Goal: Task Accomplishment & Management: Manage account settings

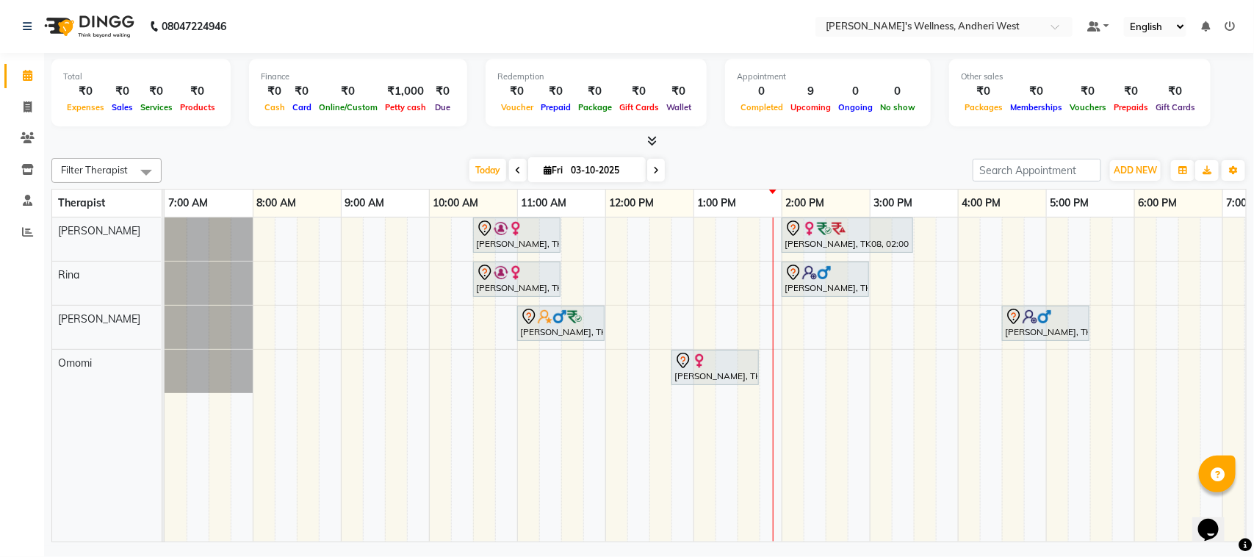
scroll to position [0, 103]
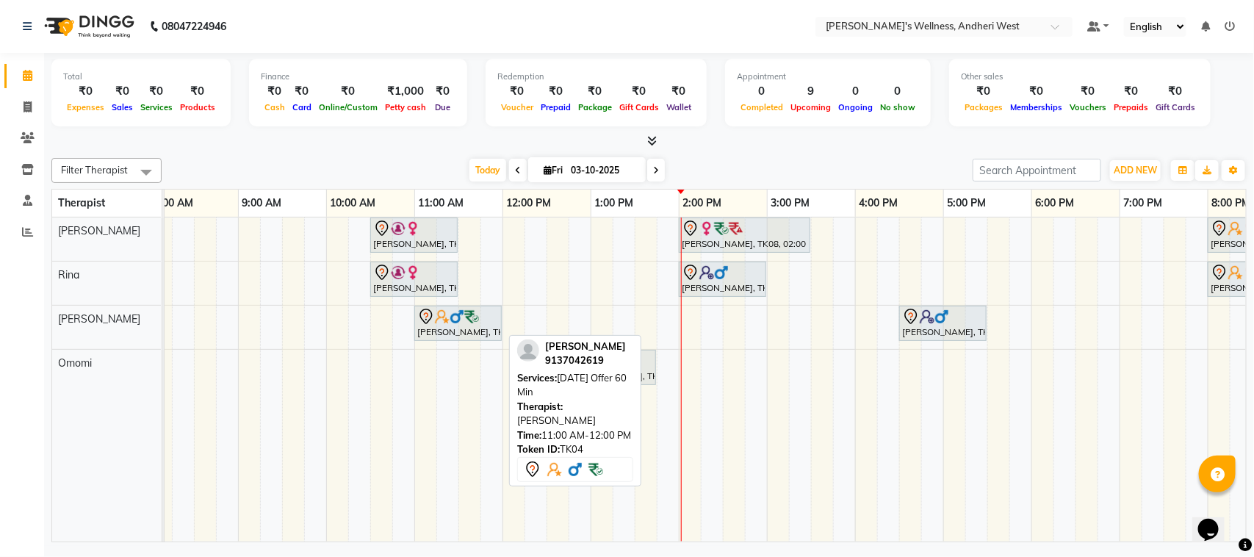
click at [474, 336] on div "[PERSON_NAME], TK04, 11:00 AM-12:00 PM, [DATE] Offer 60 Min" at bounding box center [458, 323] width 84 height 31
click at [461, 325] on div at bounding box center [458, 317] width 82 height 18
select select "7"
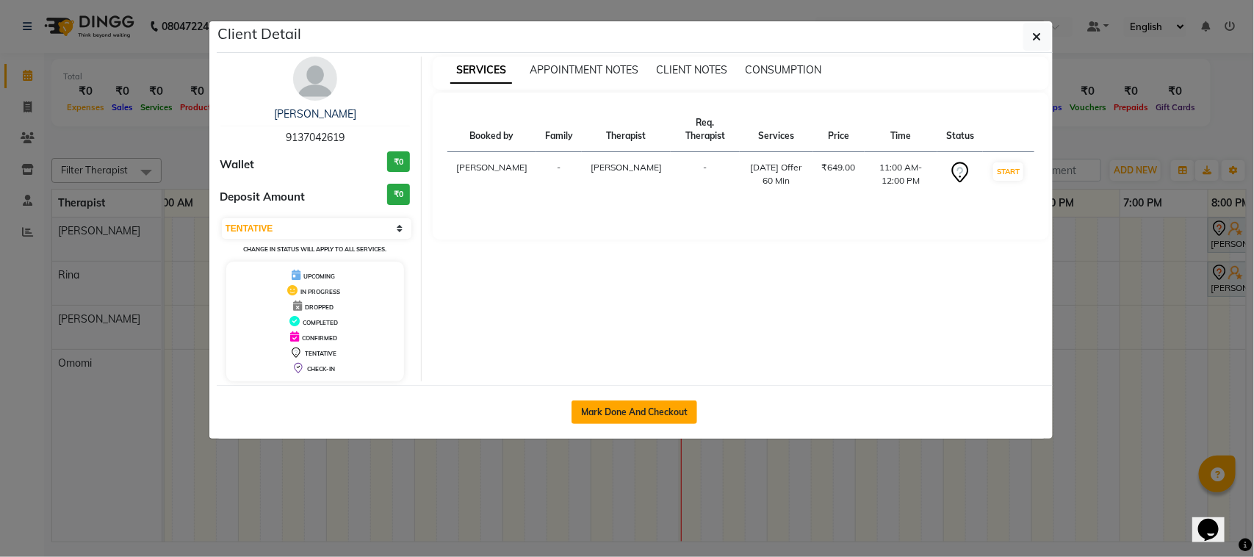
click at [656, 404] on button "Mark Done And Checkout" at bounding box center [635, 412] width 126 height 24
select select "service"
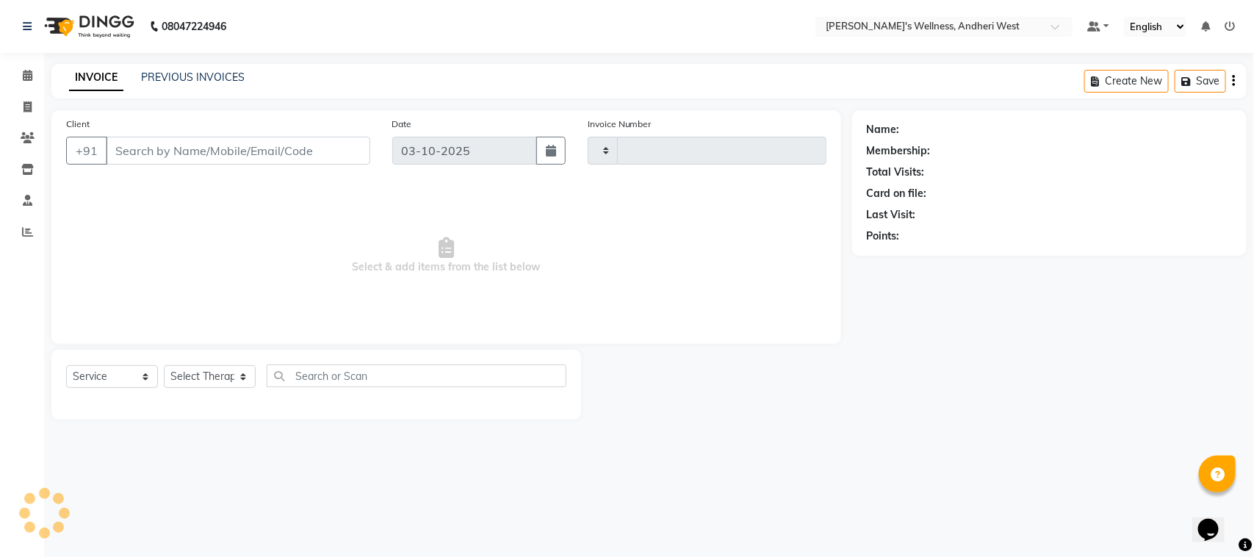
type input "0812"
select select "7384"
type input "9137042619"
select select "90974"
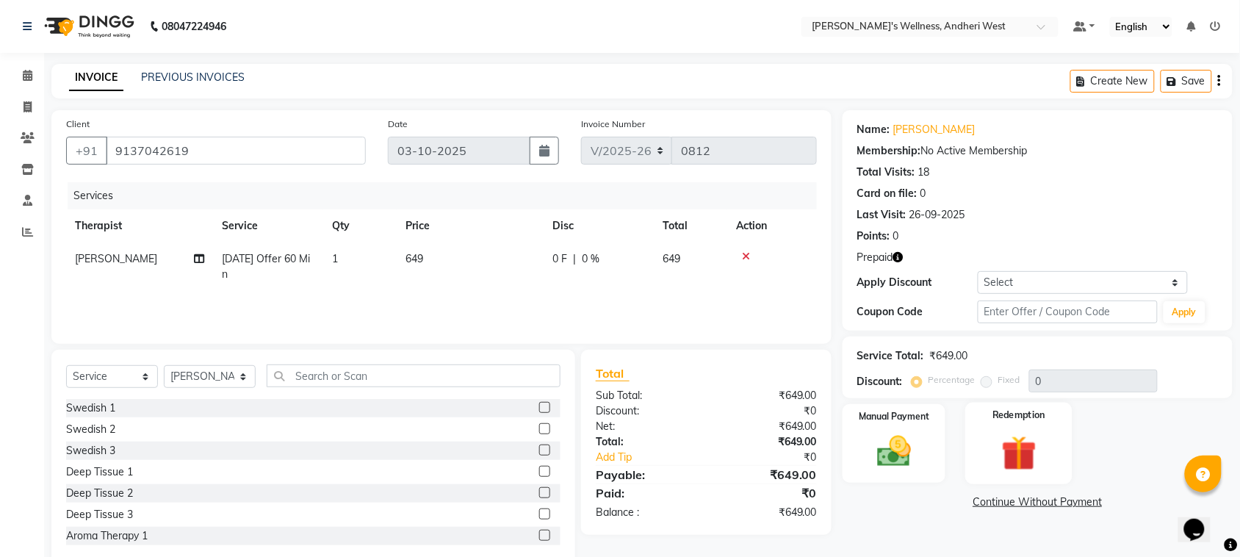
click at [1023, 446] on img at bounding box center [1018, 453] width 57 height 44
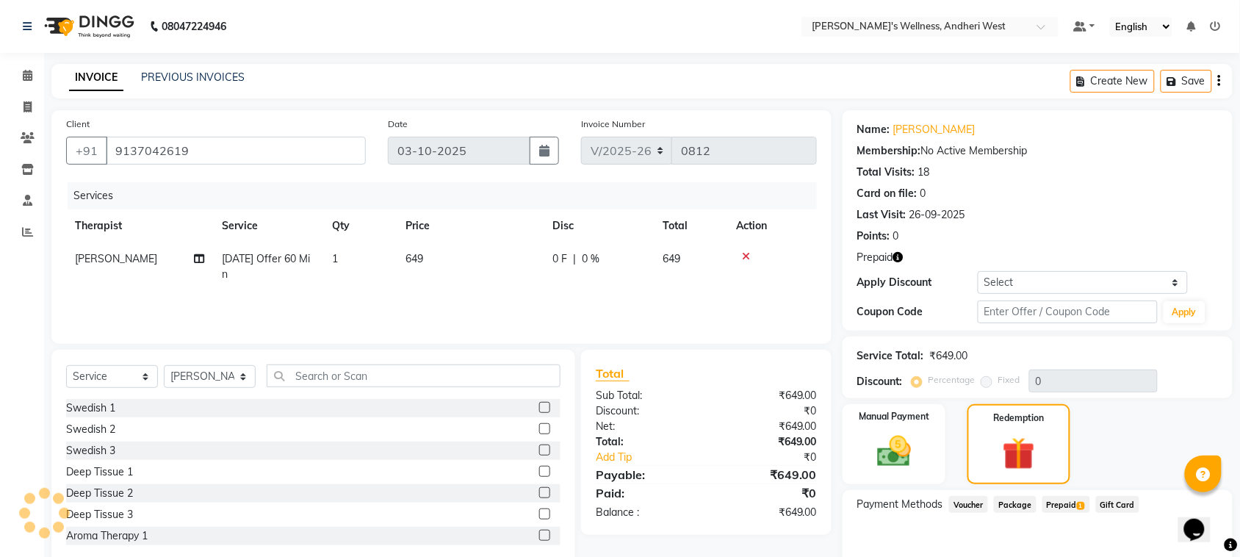
click at [1070, 502] on span "Prepaid 1" at bounding box center [1066, 504] width 48 height 17
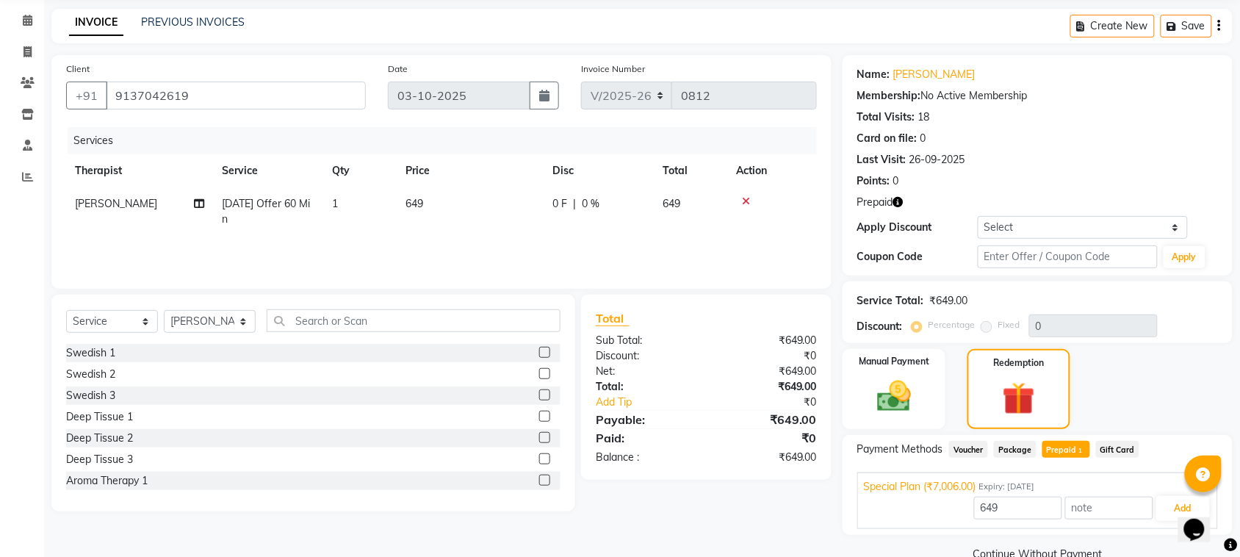
scroll to position [84, 0]
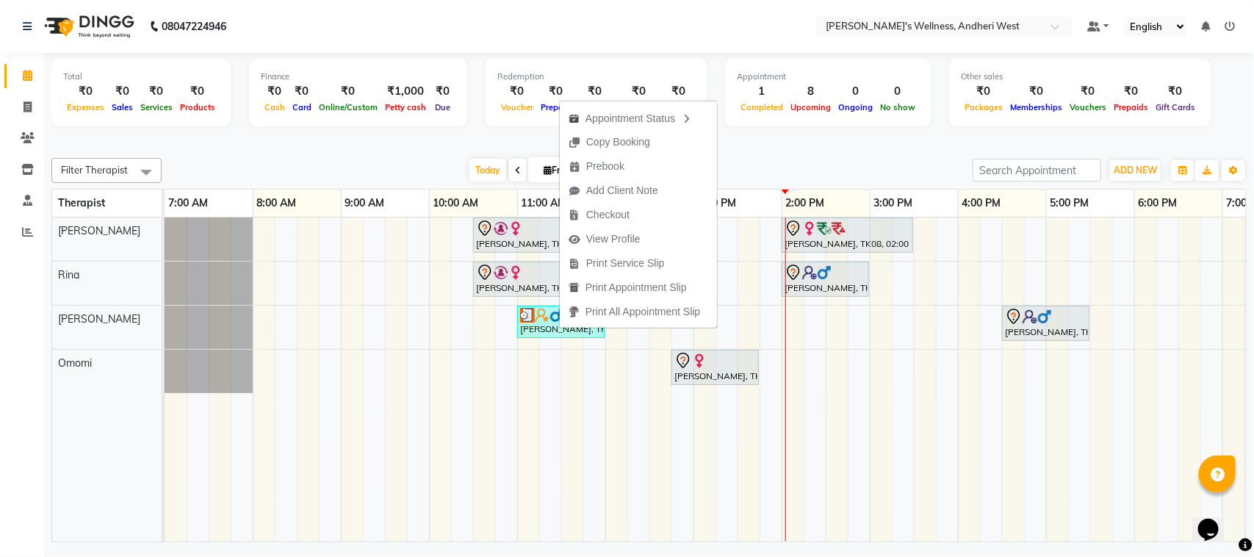
click at [584, 545] on div "Total ₹0 Expenses ₹0 Sales ₹0 Services ₹0 Products Finance ₹0 Cash ₹0 Card ₹0 O…" at bounding box center [649, 299] width 1210 height 493
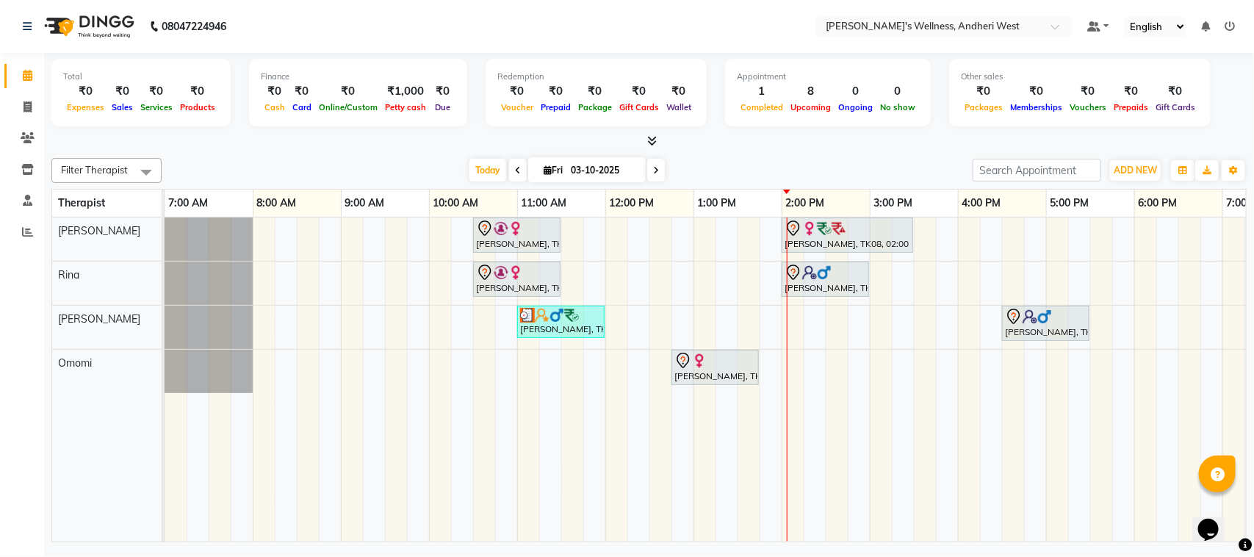
click at [790, 552] on div "08047224946 Select Location × Sumi's Wellness, Andheri West Default Panel My Pa…" at bounding box center [627, 278] width 1254 height 557
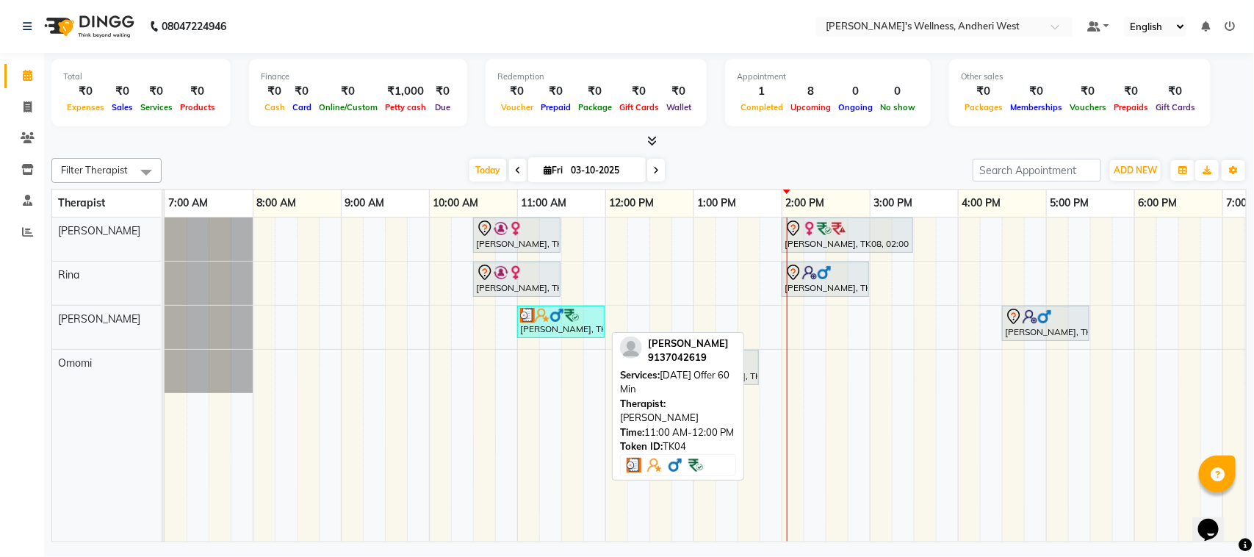
click at [573, 327] on div "[PERSON_NAME], TK04, 11:00 AM-12:00 PM, [DATE] Offer 60 Min" at bounding box center [561, 322] width 84 height 28
select select "3"
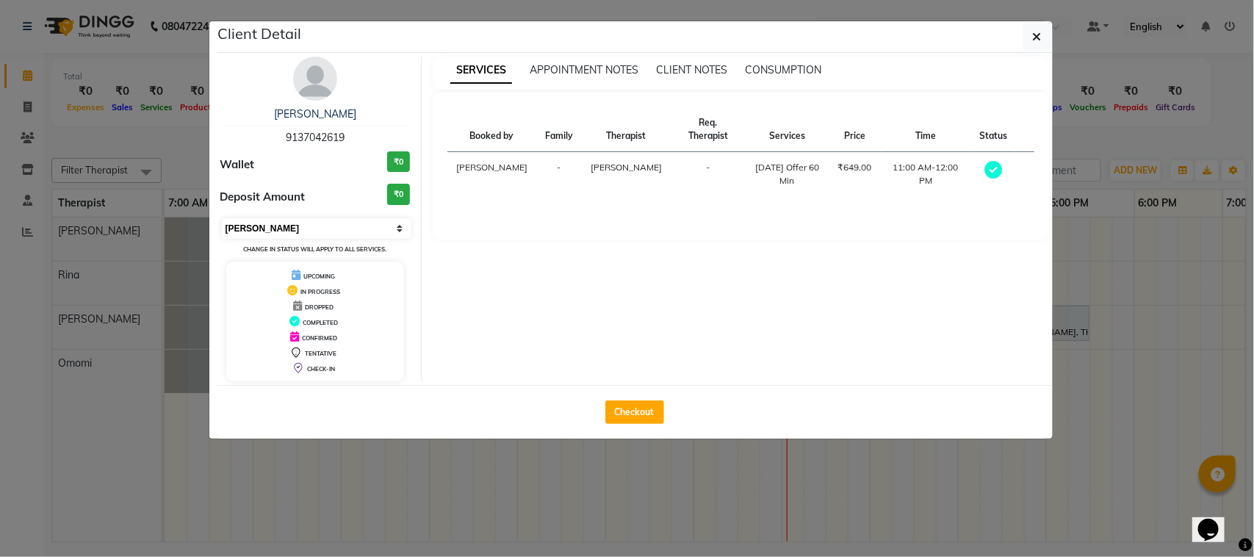
click at [399, 224] on select "Select MARK DONE UPCOMING" at bounding box center [317, 228] width 190 height 21
click at [1037, 31] on icon "button" at bounding box center [1037, 37] width 9 height 12
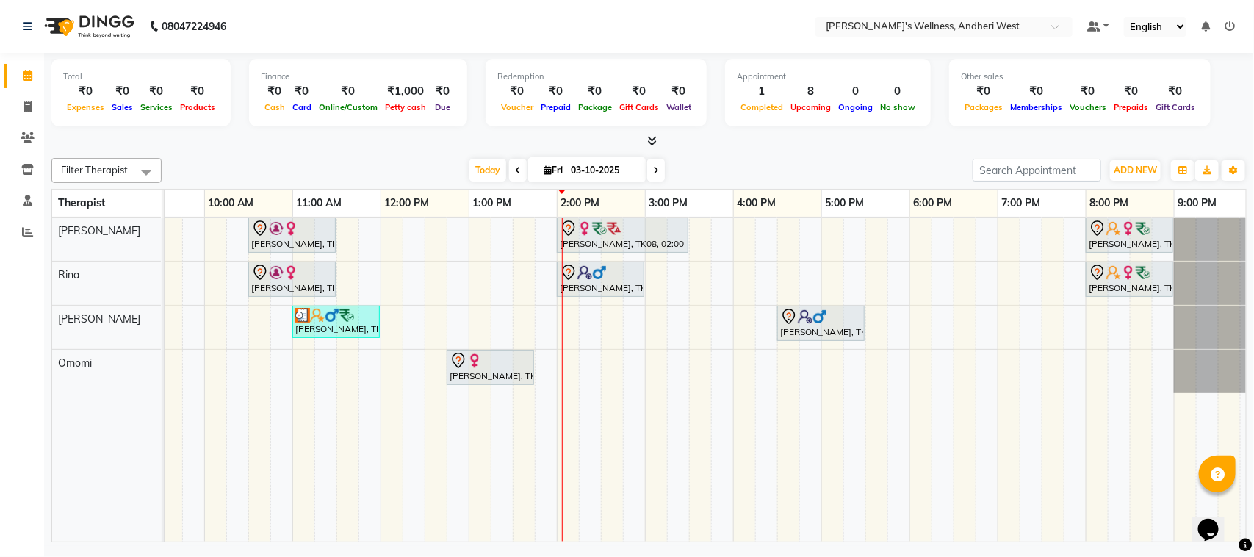
scroll to position [0, 240]
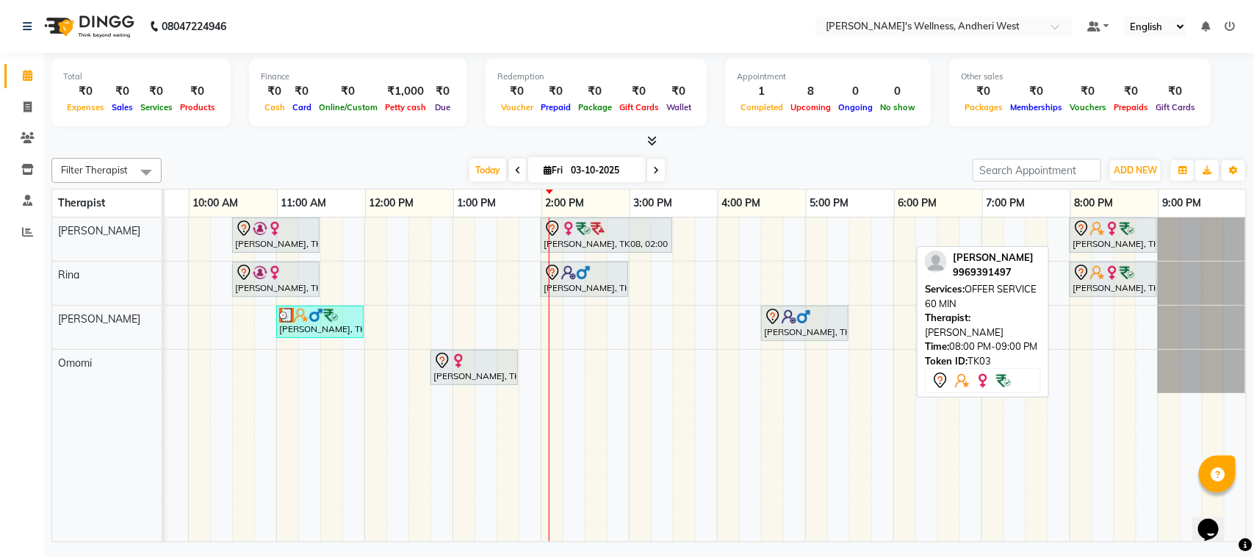
click at [1120, 234] on img at bounding box center [1127, 228] width 15 height 15
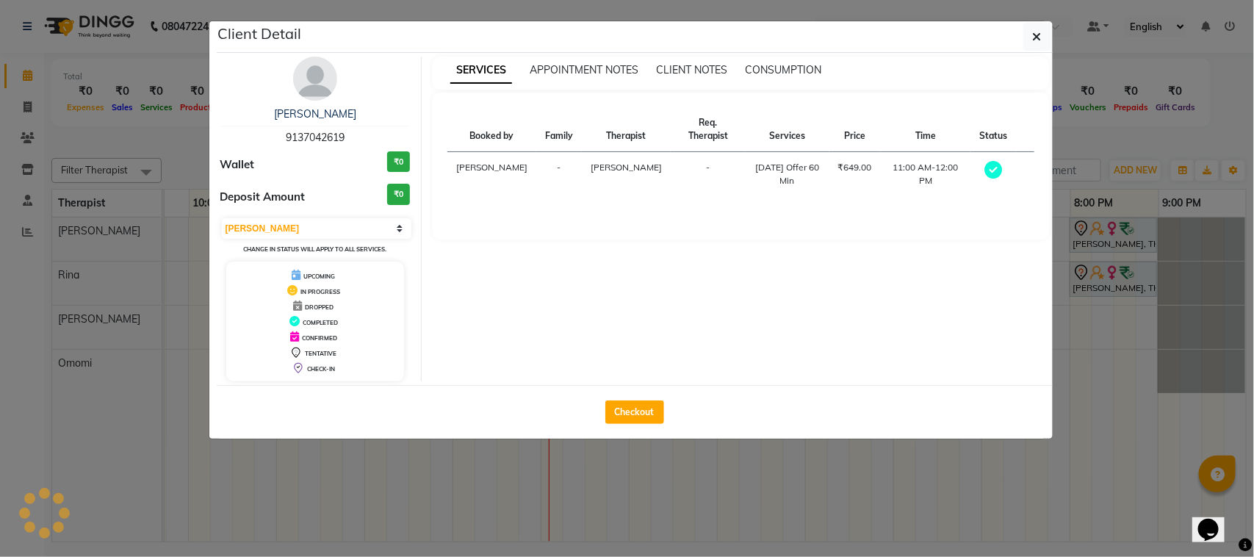
select select "7"
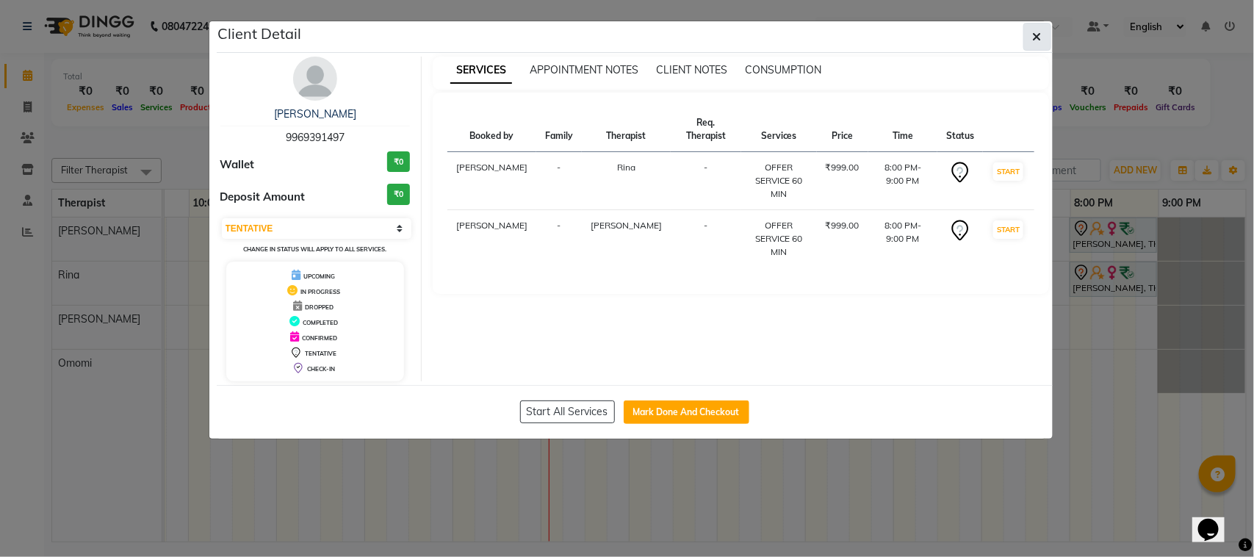
click at [1034, 38] on icon "button" at bounding box center [1037, 37] width 9 height 12
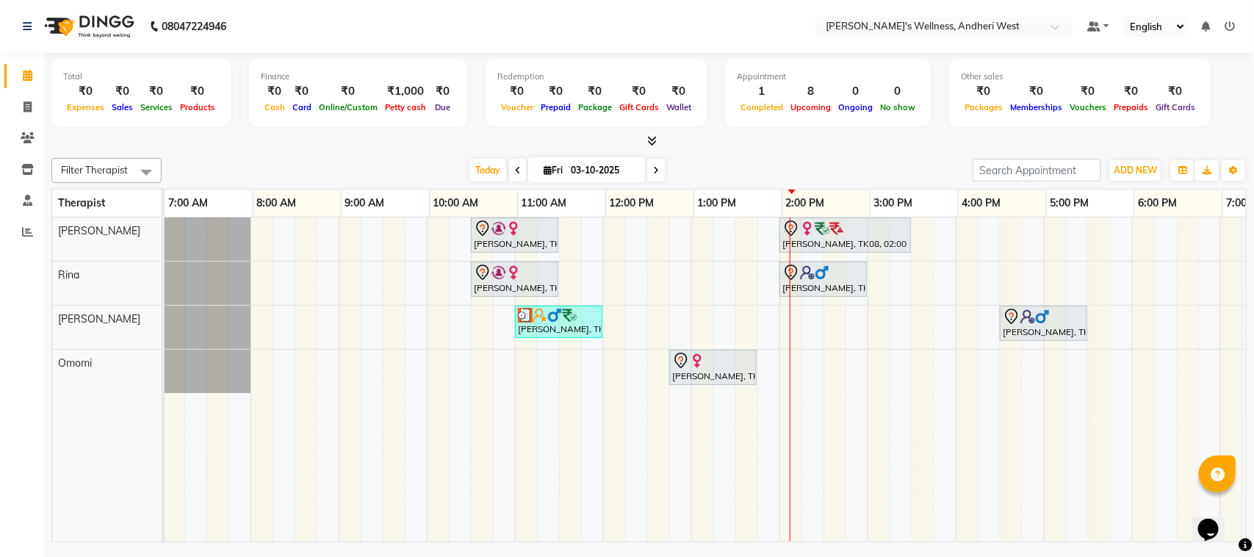
scroll to position [0, 0]
click at [481, 355] on div "[PERSON_NAME], TK01, 10:30 AM-11:30 AM, [DATE] Offer 60 Min [PERSON_NAME], TK08…" at bounding box center [826, 379] width 1322 height 324
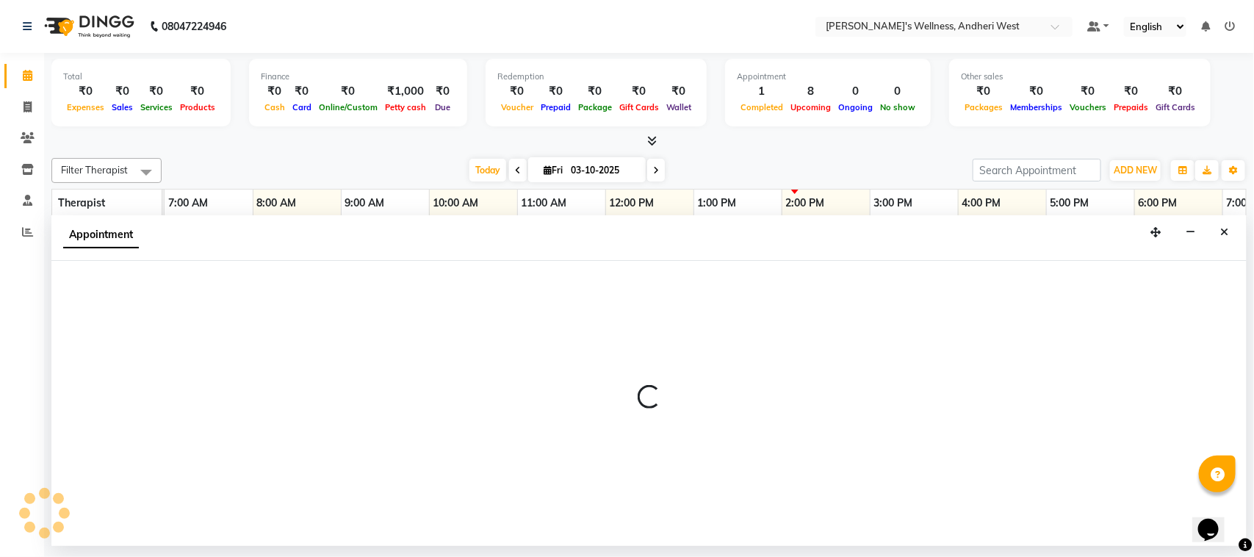
select select "91902"
select select "630"
select select "tentative"
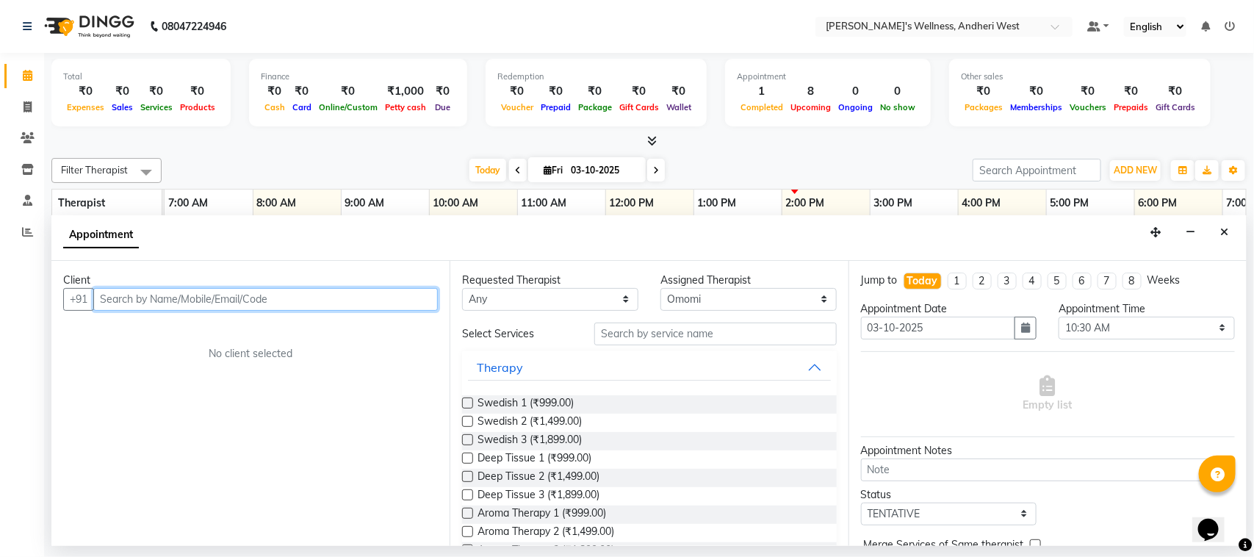
click at [186, 300] on input "text" at bounding box center [265, 299] width 345 height 23
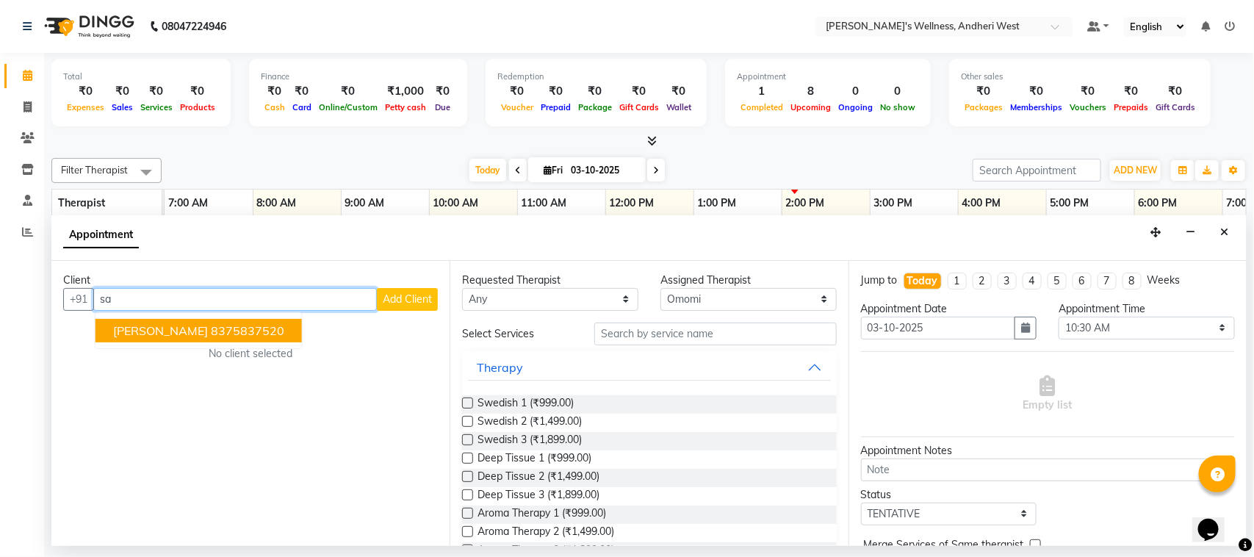
type input "s"
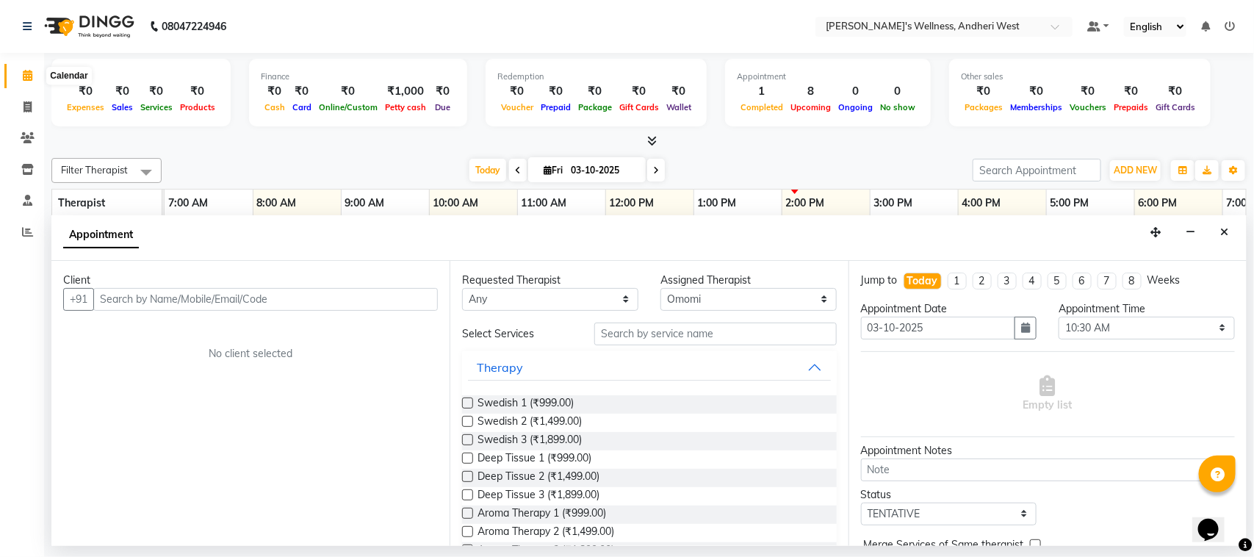
click at [23, 76] on icon at bounding box center [28, 75] width 10 height 11
click at [29, 71] on icon at bounding box center [28, 75] width 10 height 11
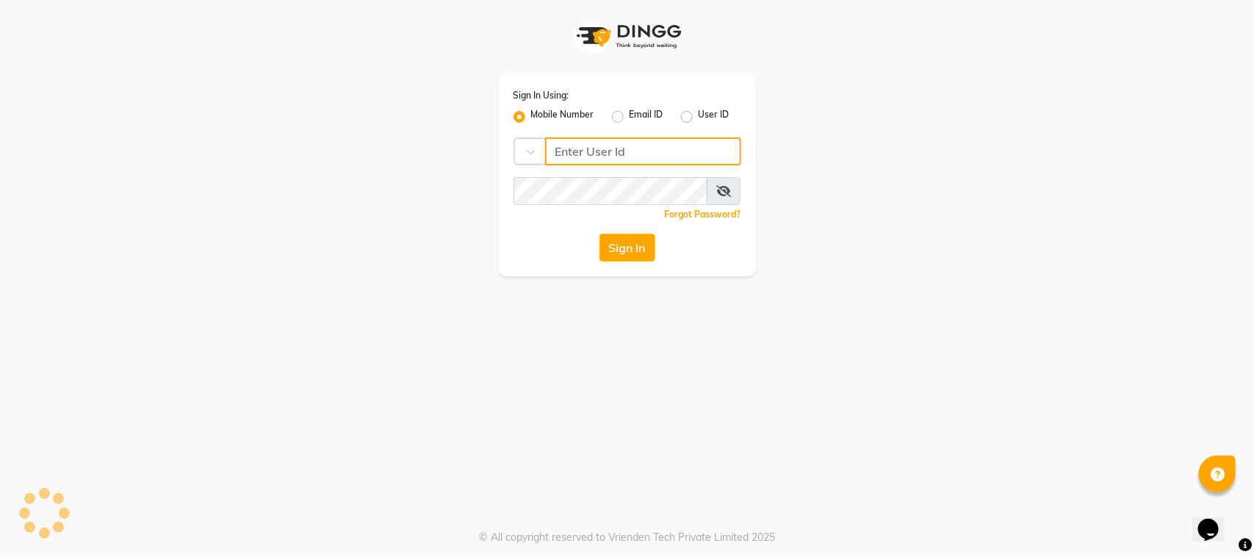
type input "8408879689"
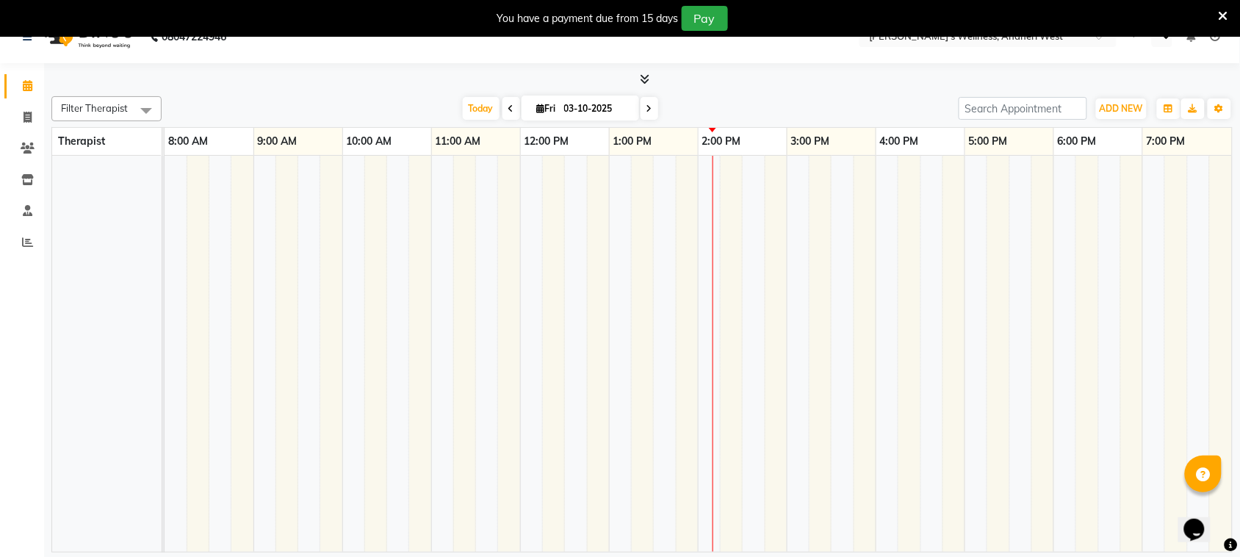
scroll to position [35, 0]
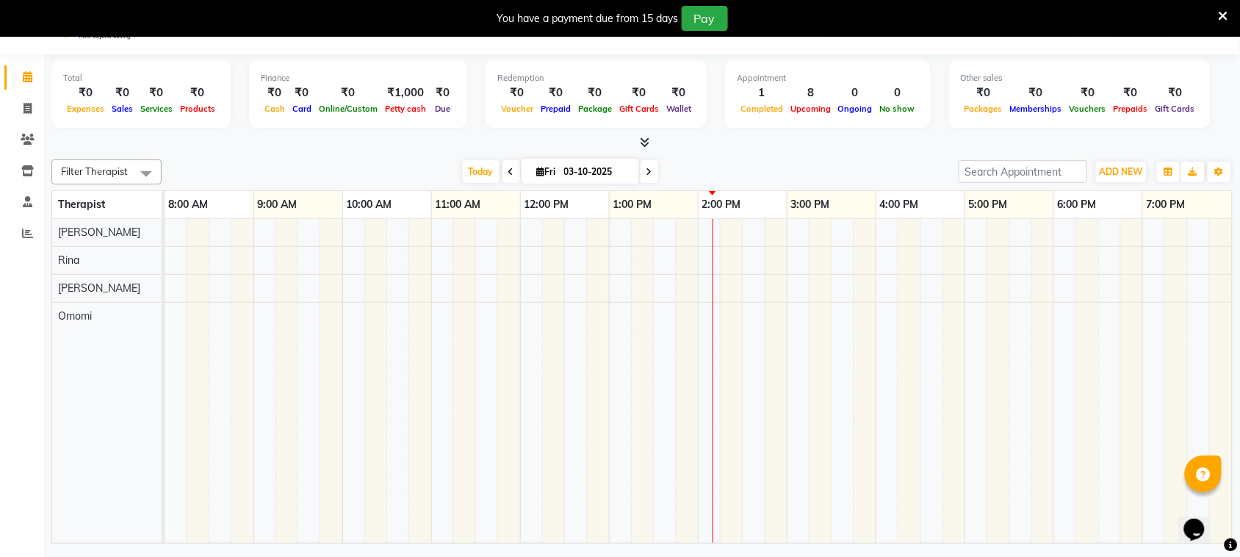
select select "en"
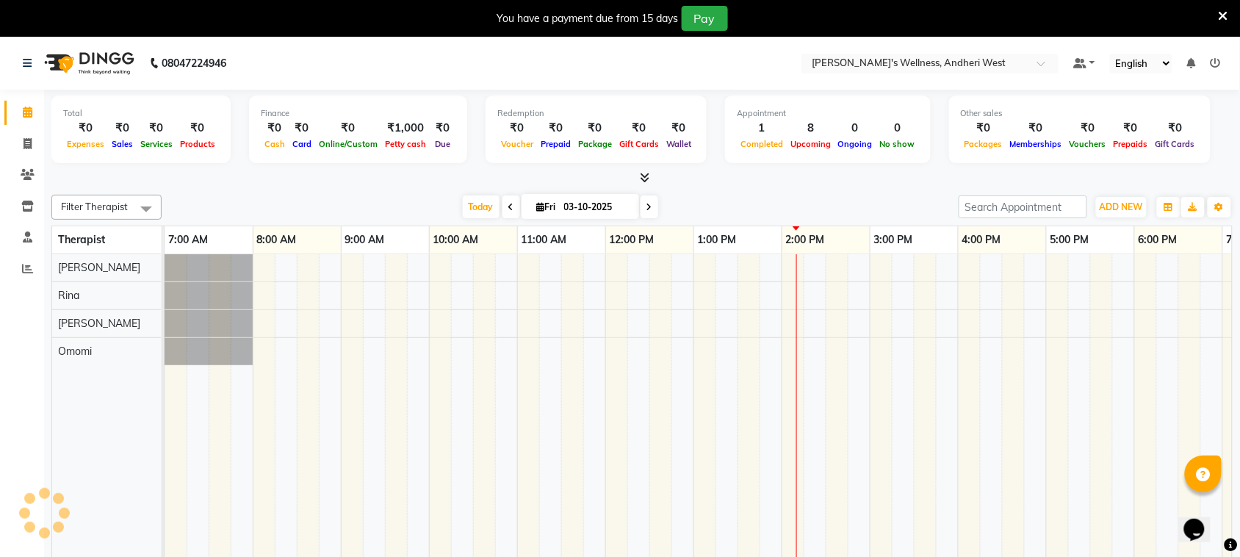
scroll to position [0, 0]
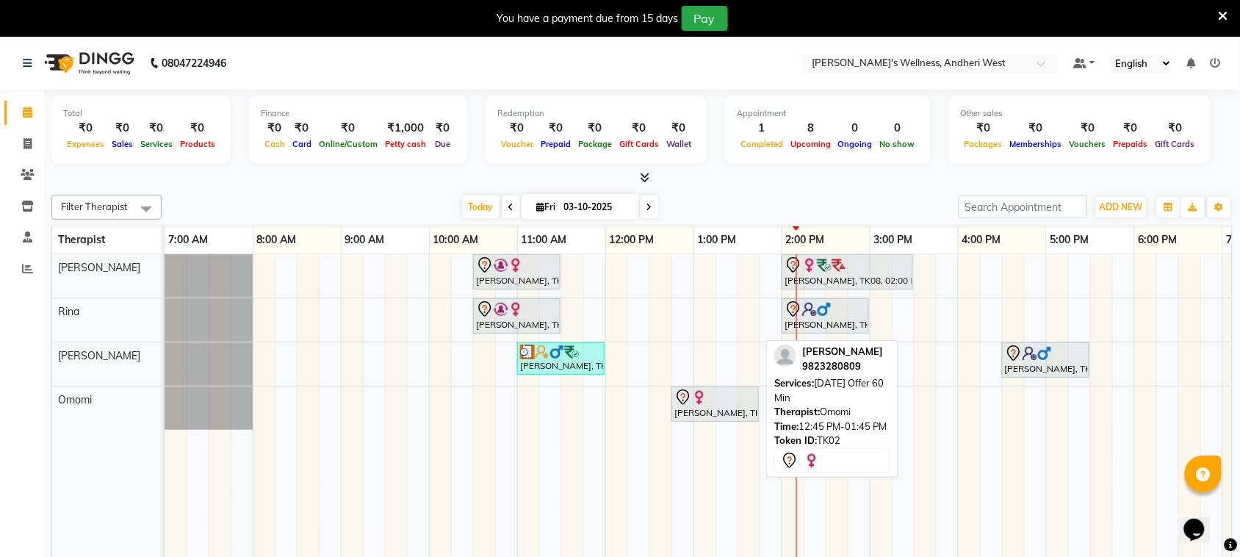
click at [731, 410] on div "[PERSON_NAME], TK02, 12:45 PM-01:45 PM, [DATE] Offer 60 Min" at bounding box center [715, 404] width 84 height 31
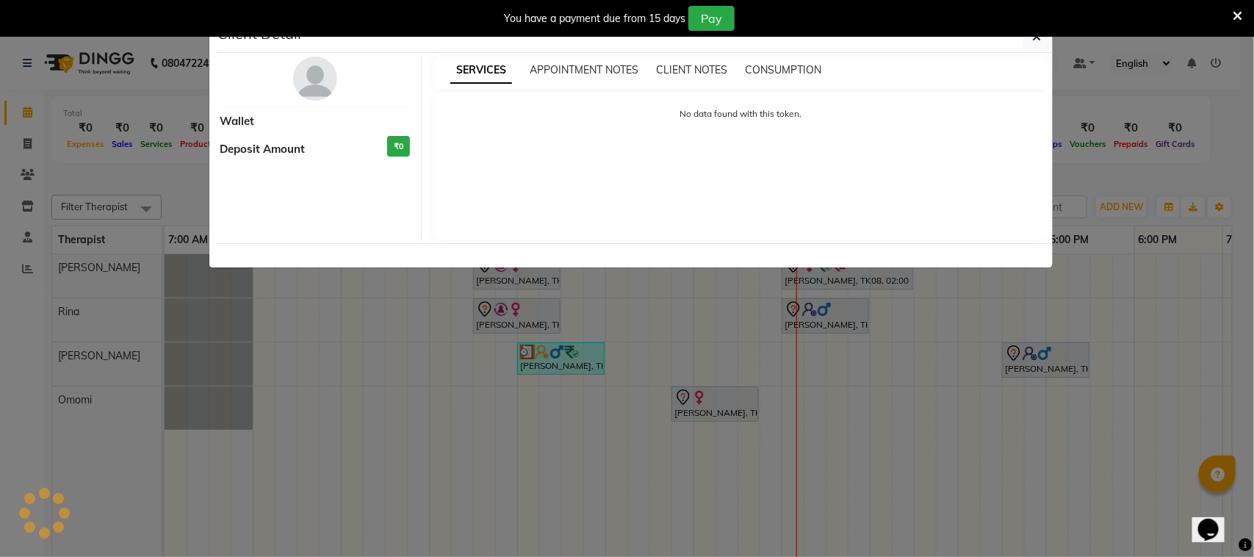
select select "7"
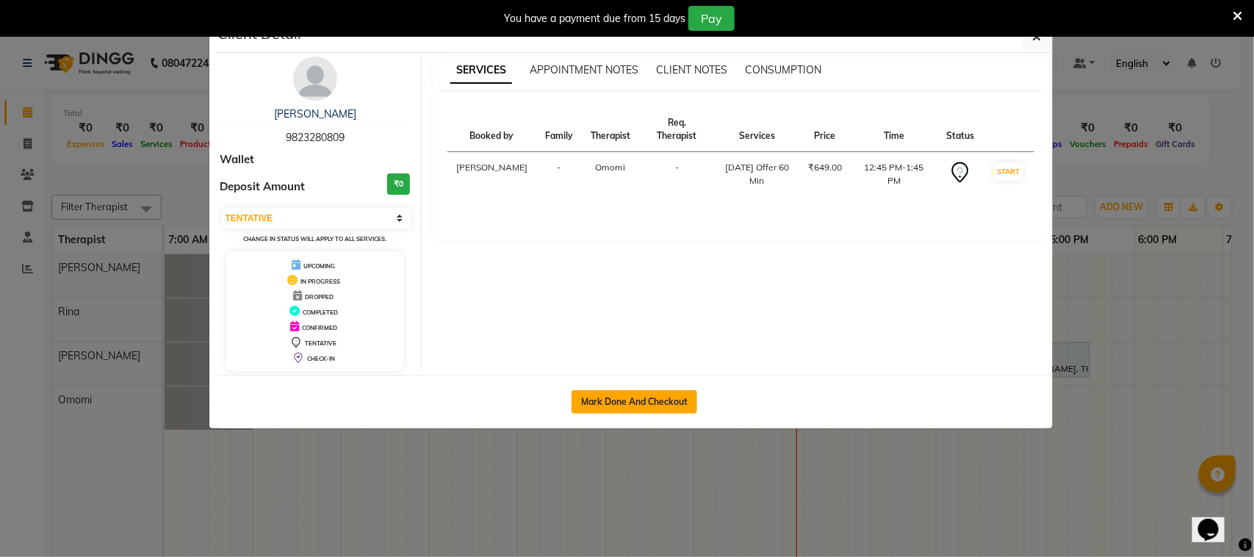
click at [633, 406] on button "Mark Done And Checkout" at bounding box center [635, 402] width 126 height 24
select select "service"
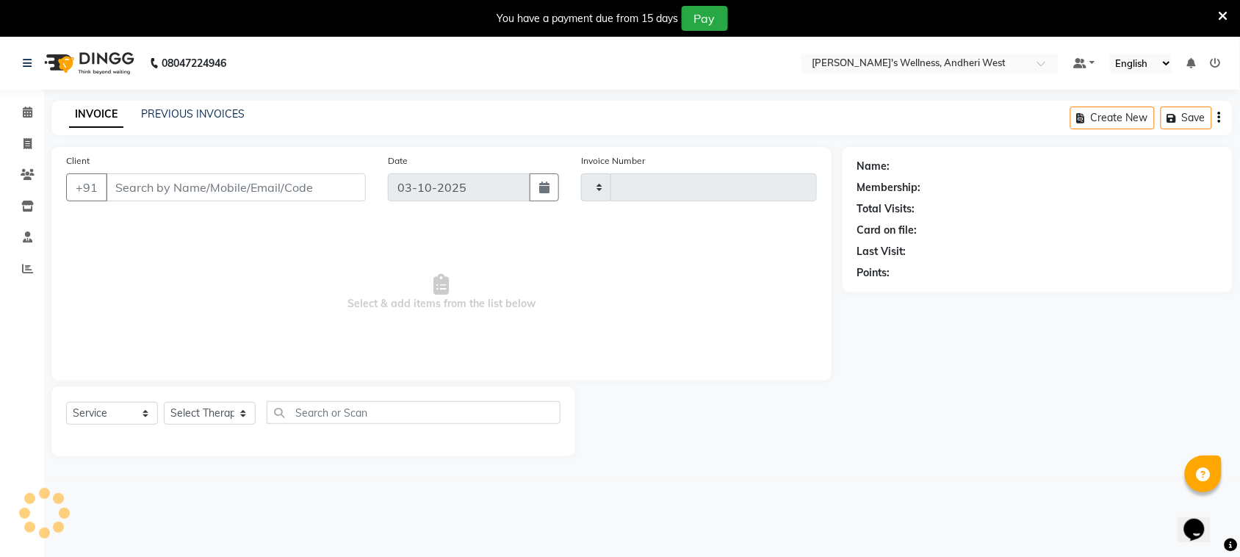
type input "0812"
select select "7384"
type input "9823280809"
select select "91902"
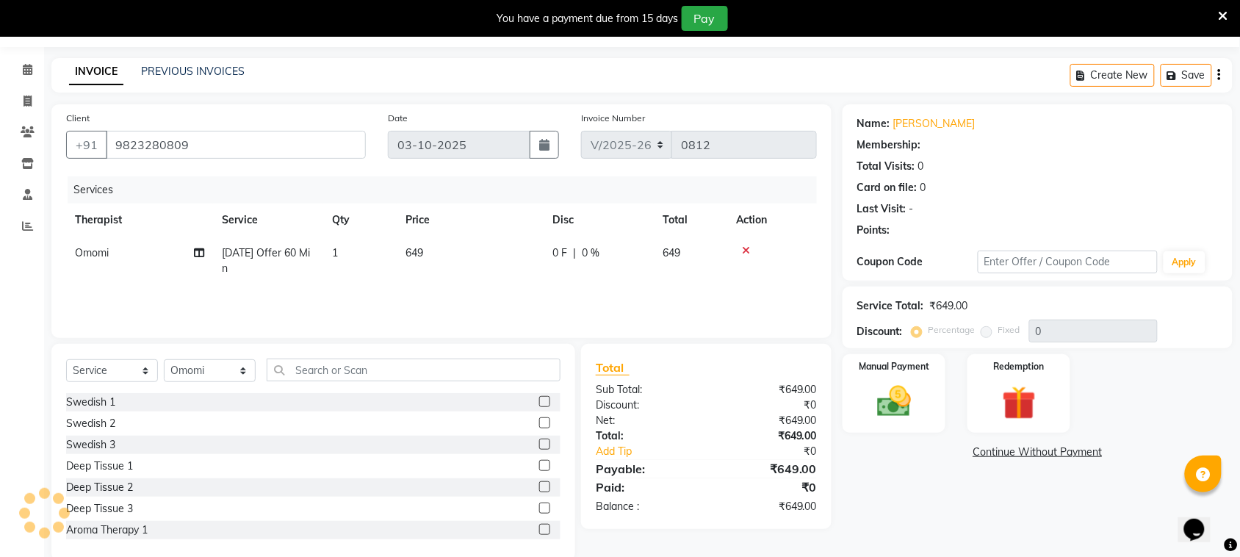
scroll to position [67, 0]
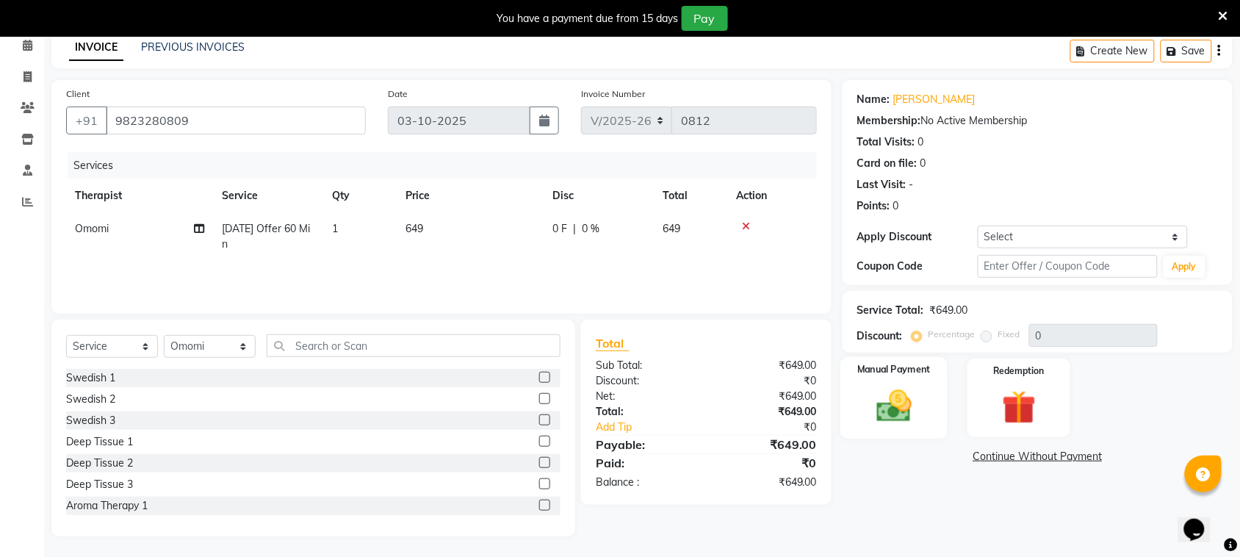
click at [889, 406] on img at bounding box center [893, 406] width 57 height 40
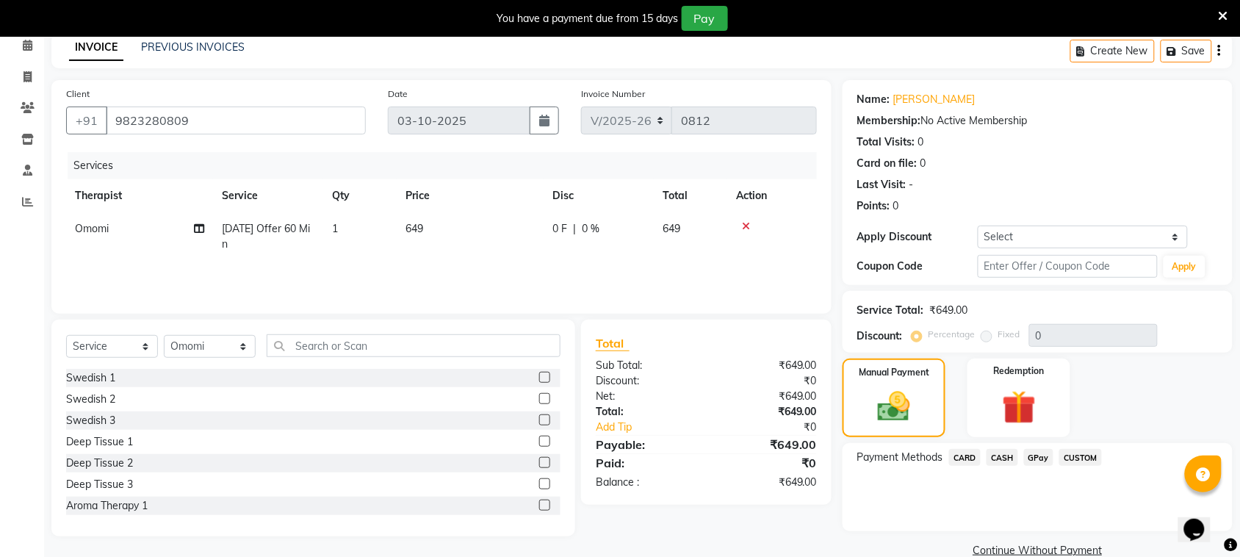
click at [1040, 450] on span "GPay" at bounding box center [1039, 457] width 30 height 17
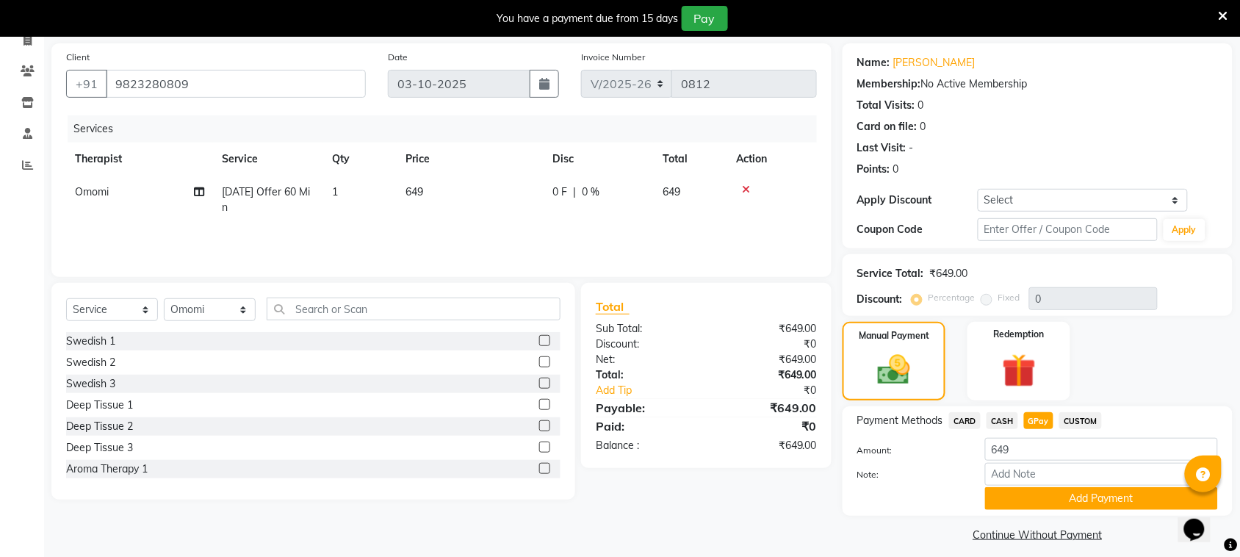
scroll to position [114, 0]
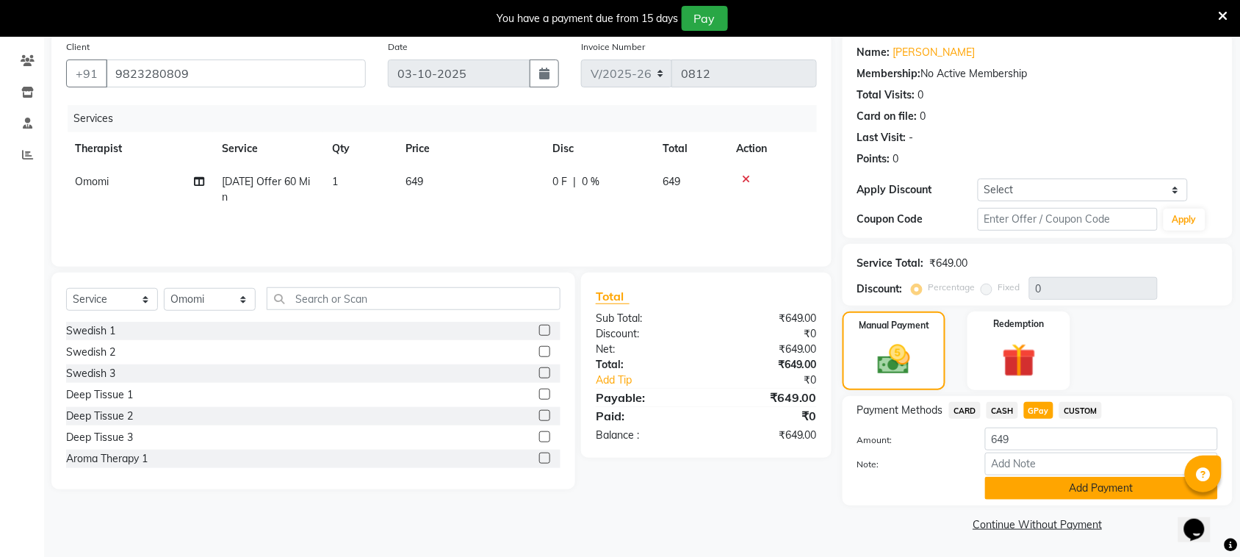
click at [1045, 486] on button "Add Payment" at bounding box center [1101, 488] width 233 height 23
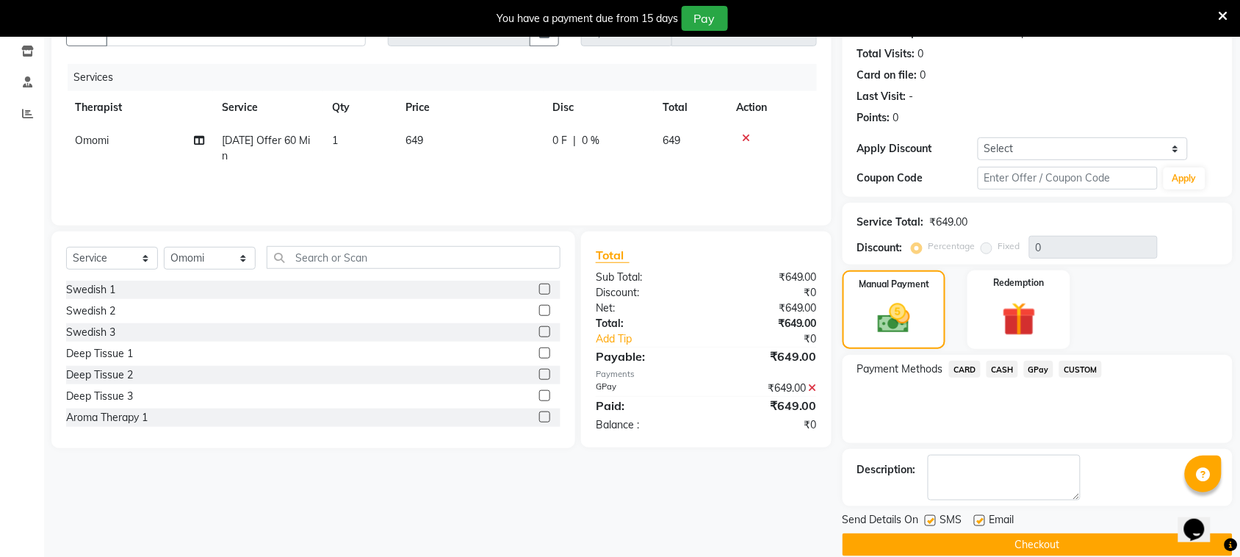
scroll to position [177, 0]
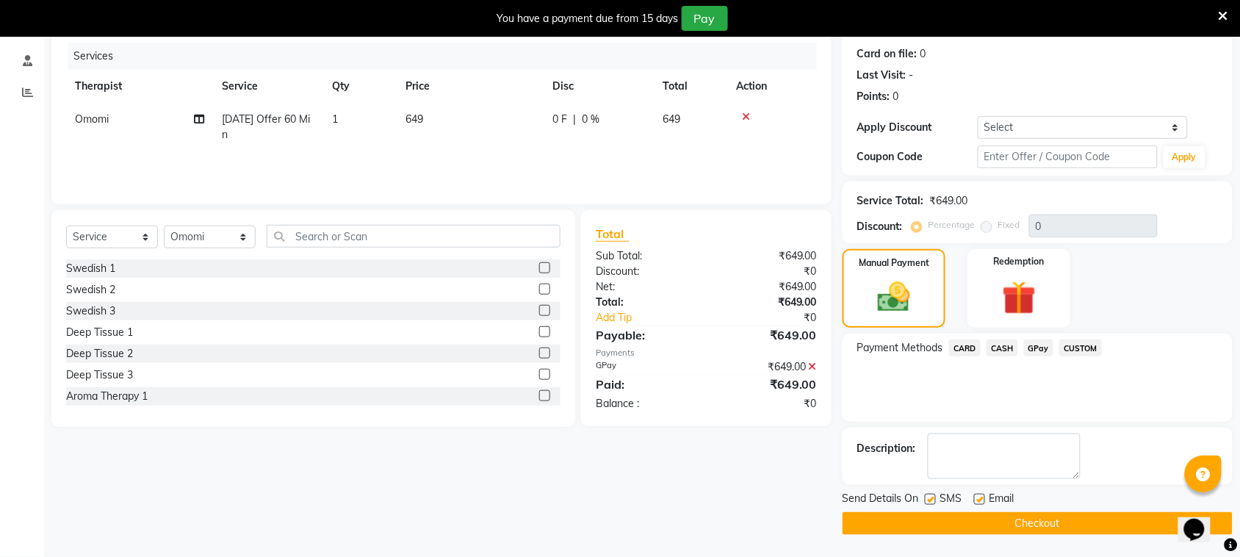
click at [1036, 522] on button "Checkout" at bounding box center [1038, 523] width 390 height 23
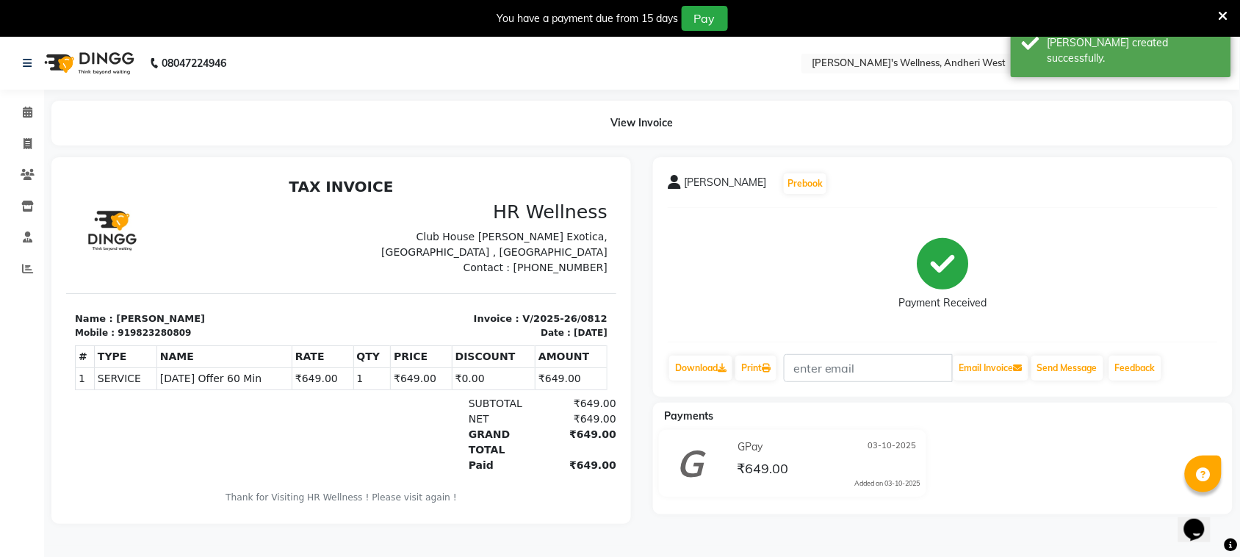
drag, startPoint x: 1222, startPoint y: 4, endPoint x: 1218, endPoint y: 12, distance: 8.9
click at [1221, 4] on div "You have a payment due from 15 days Pay" at bounding box center [620, 18] width 1240 height 37
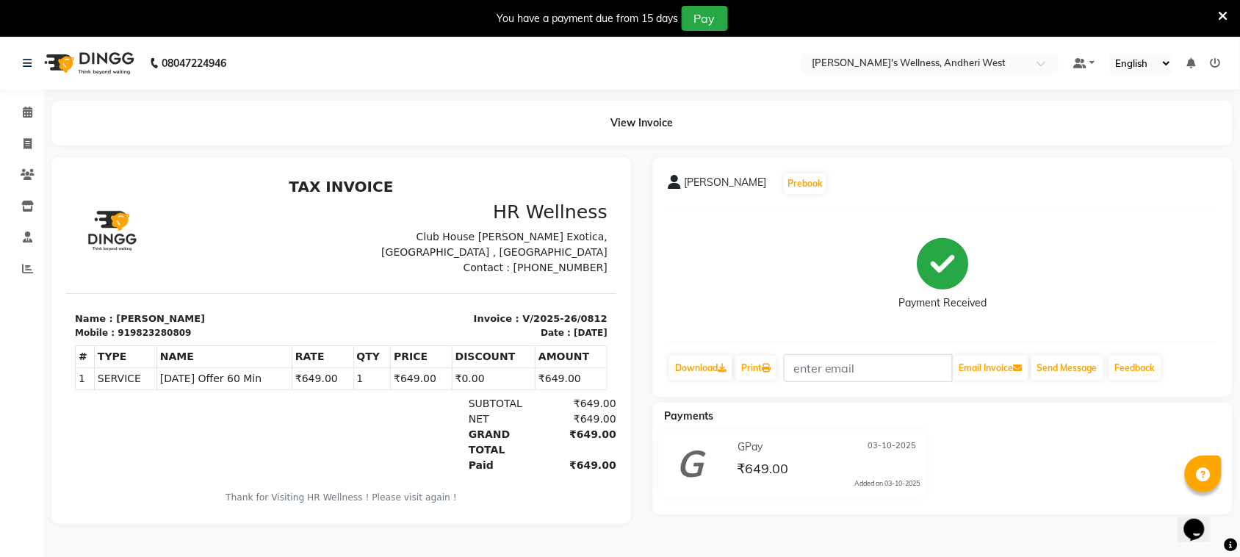
click at [1222, 10] on icon at bounding box center [1224, 16] width 10 height 13
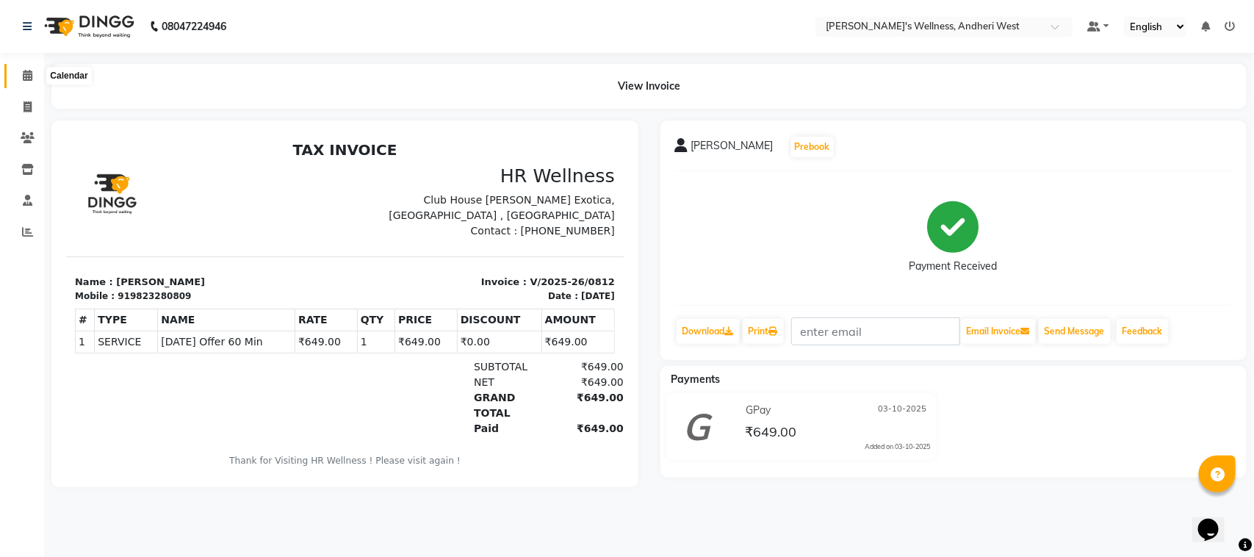
click at [27, 71] on icon at bounding box center [28, 75] width 10 height 11
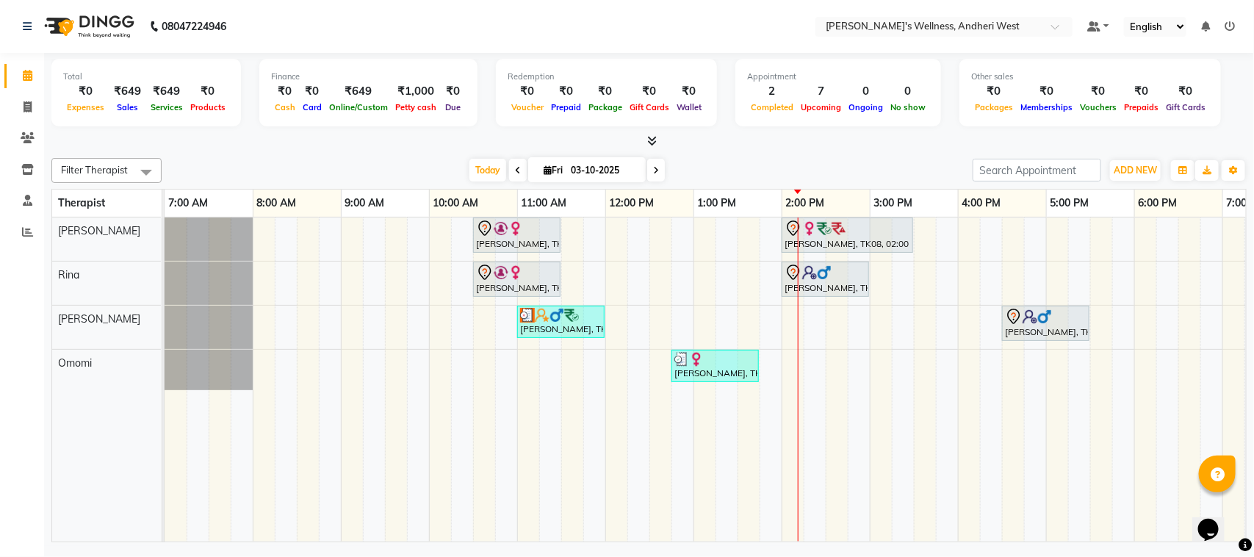
scroll to position [0, 112]
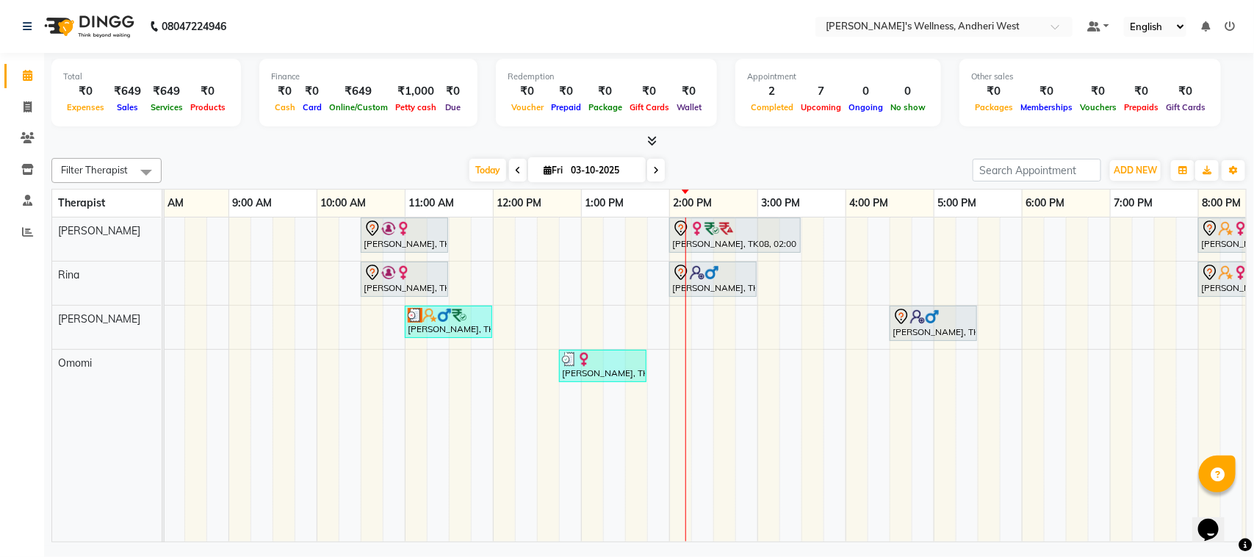
drag, startPoint x: 685, startPoint y: 527, endPoint x: 774, endPoint y: 541, distance: 90.0
click at [774, 541] on div "[PERSON_NAME], TK01, 10:30 AM-11:30 AM, [DATE] Offer 60 Min [PERSON_NAME], TK08…" at bounding box center [705, 379] width 1081 height 324
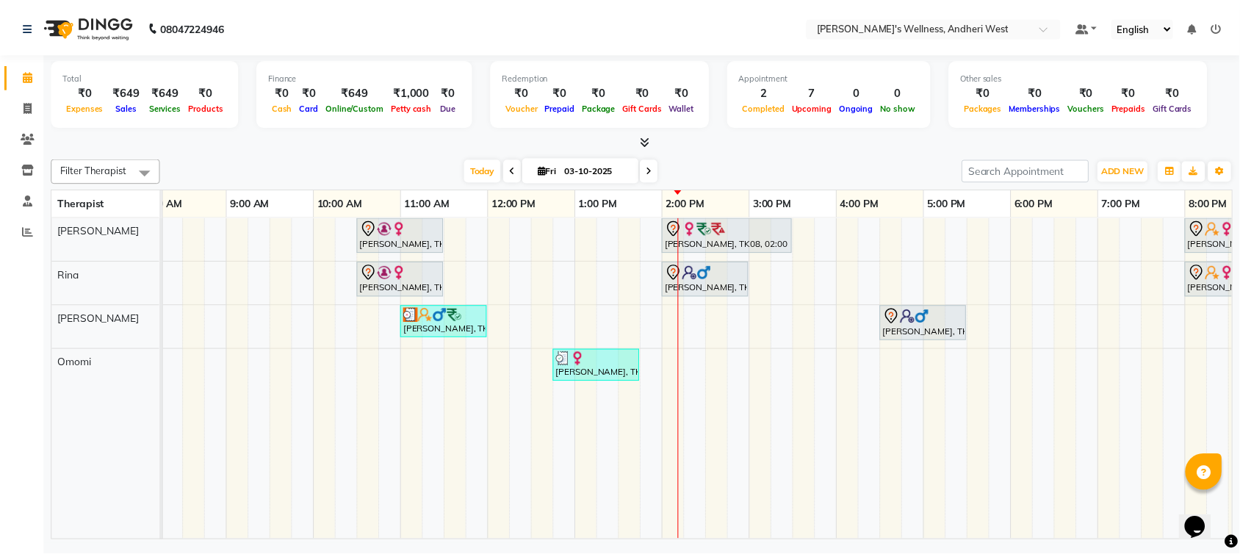
scroll to position [0, 228]
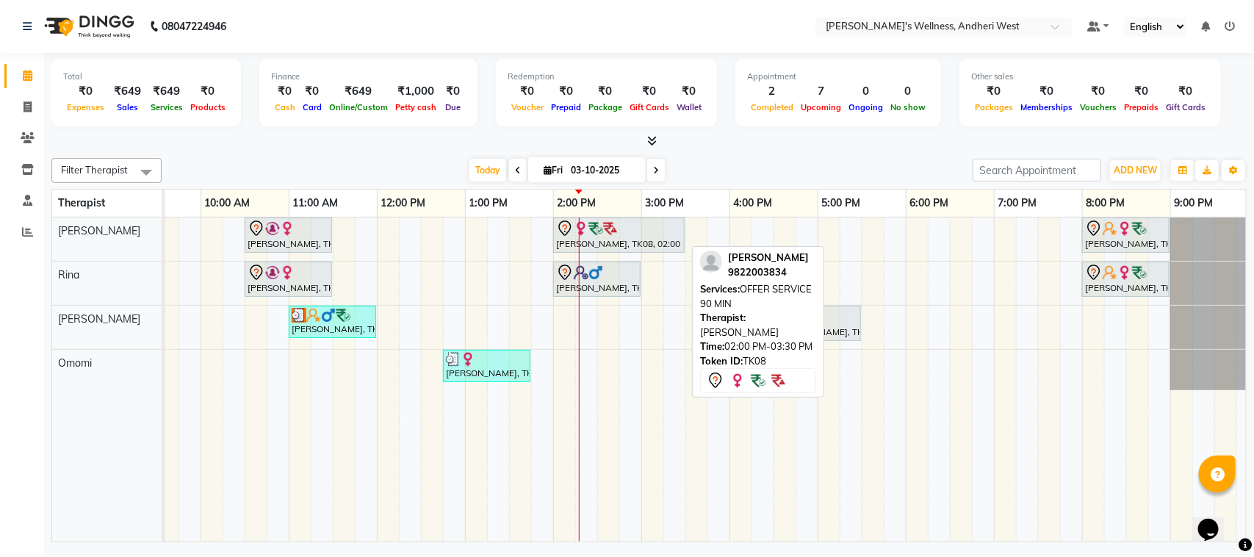
click at [655, 235] on div at bounding box center [619, 229] width 126 height 18
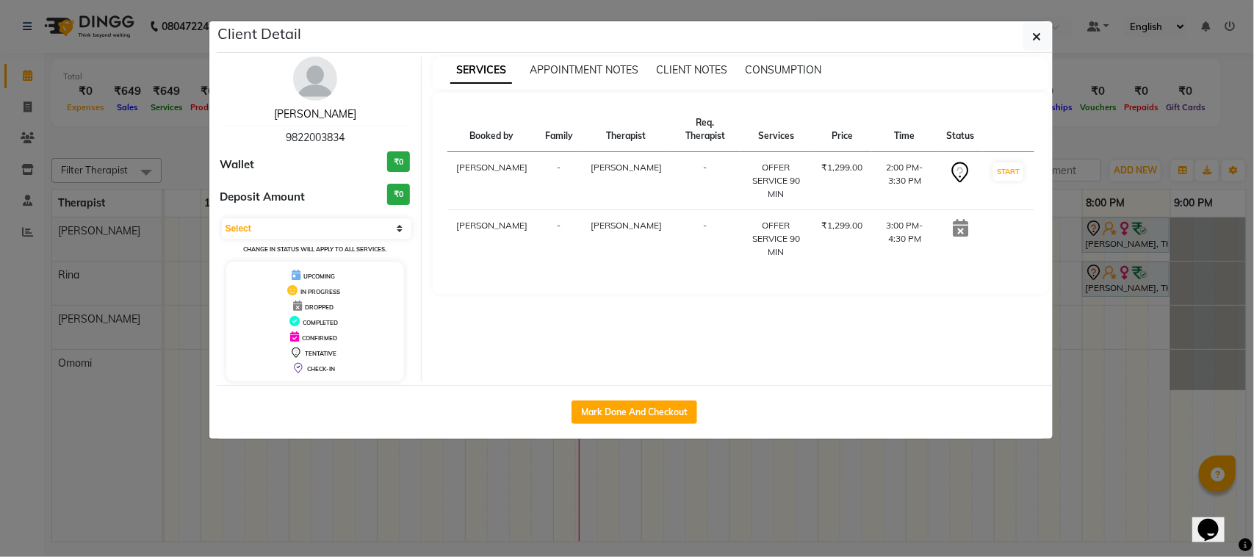
click at [323, 110] on link "[PERSON_NAME]" at bounding box center [315, 113] width 82 height 13
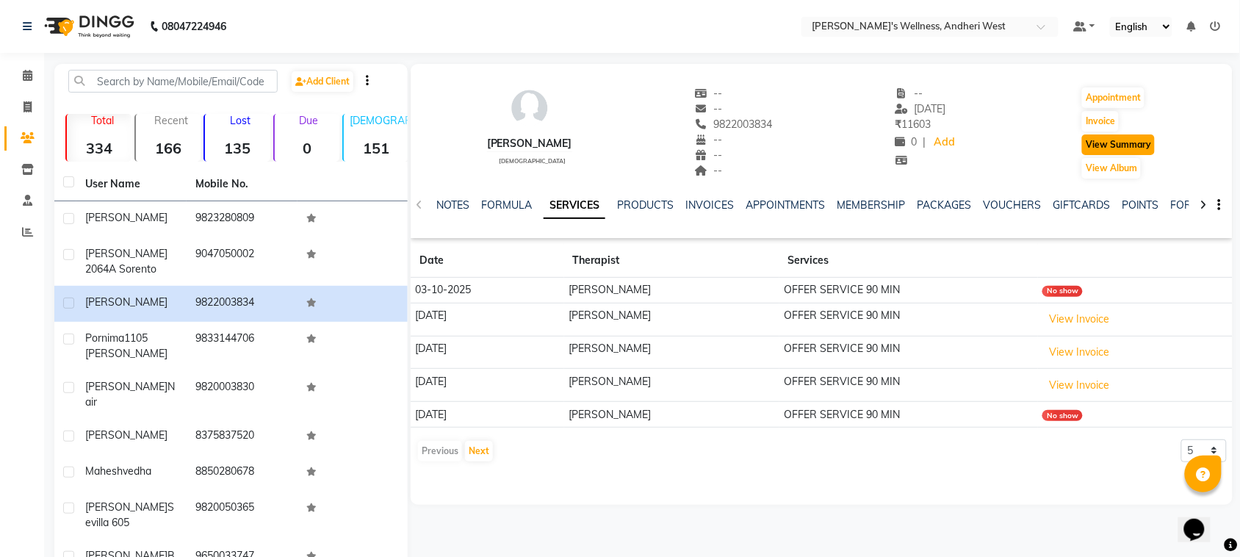
click at [1120, 148] on button "View Summary" at bounding box center [1118, 144] width 73 height 21
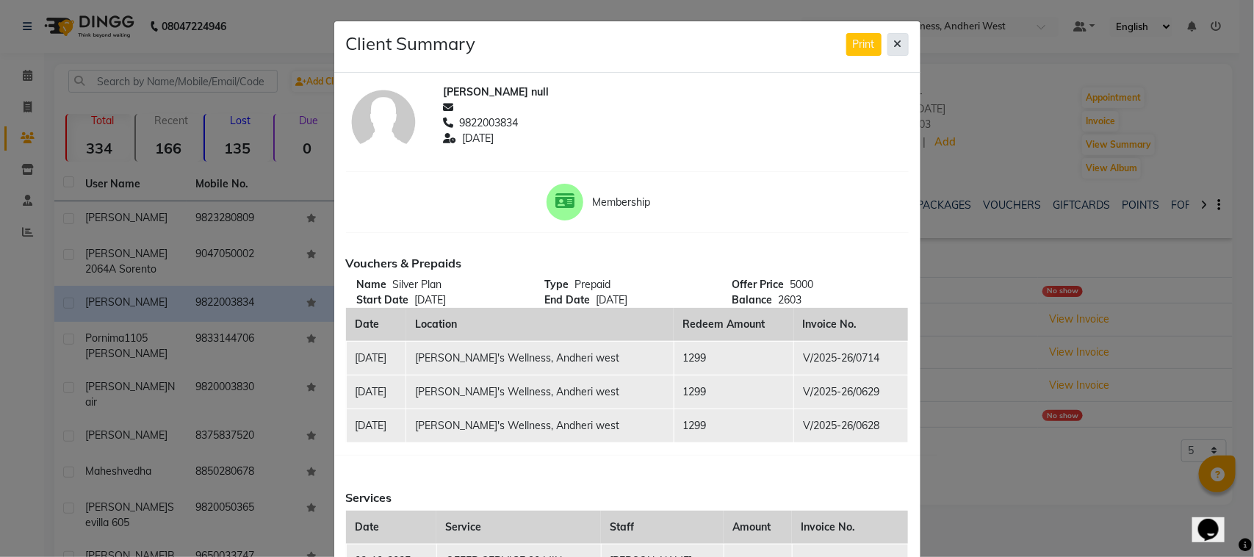
click at [887, 37] on button at bounding box center [897, 44] width 21 height 23
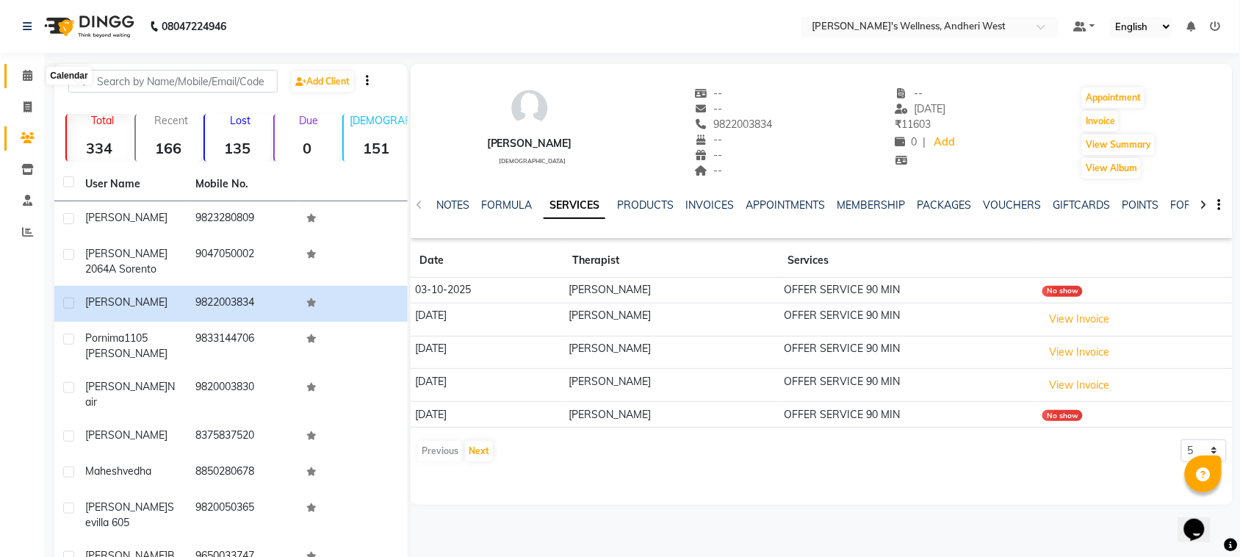
click at [28, 73] on icon at bounding box center [28, 75] width 10 height 11
